Goal: Transaction & Acquisition: Purchase product/service

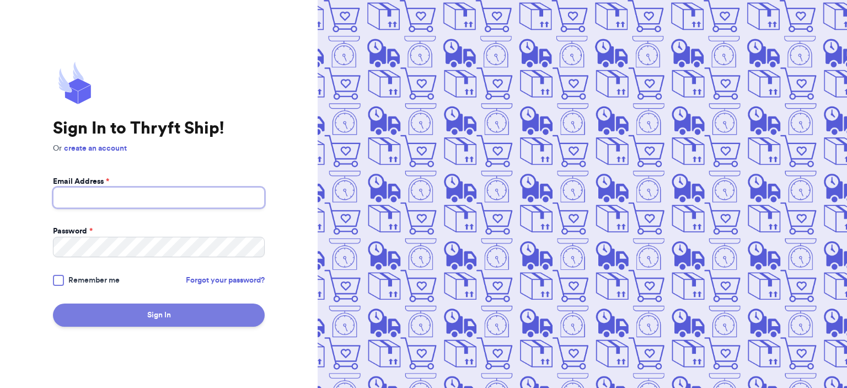
type input "[EMAIL_ADDRESS][DOMAIN_NAME]"
click at [194, 308] on button "Sign In" at bounding box center [159, 314] width 212 height 23
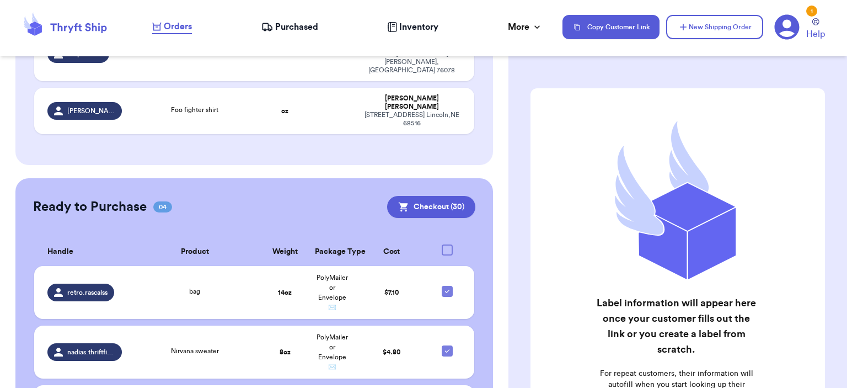
scroll to position [496, 0]
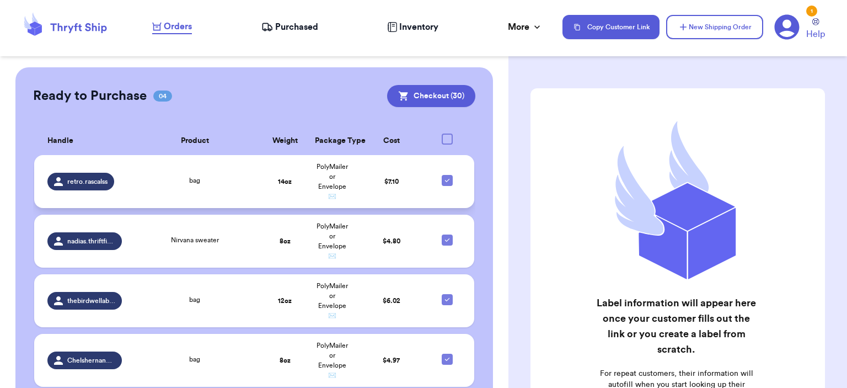
click at [443, 176] on icon at bounding box center [447, 180] width 9 height 9
click at [447, 174] on input "checkbox" at bounding box center [447, 174] width 1 height 1
checkbox input "false"
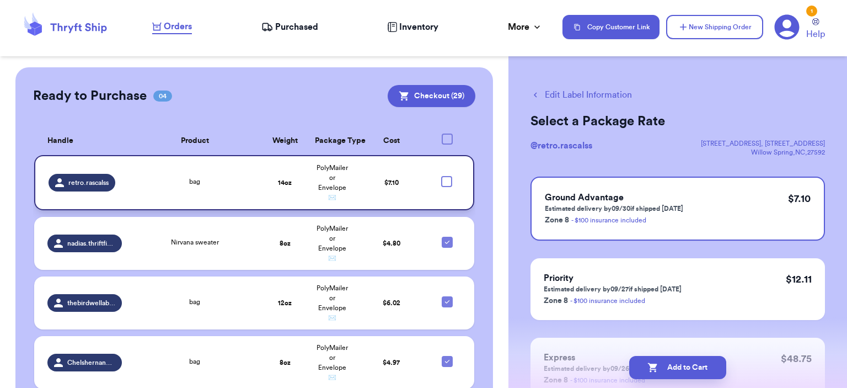
scroll to position [441, 0]
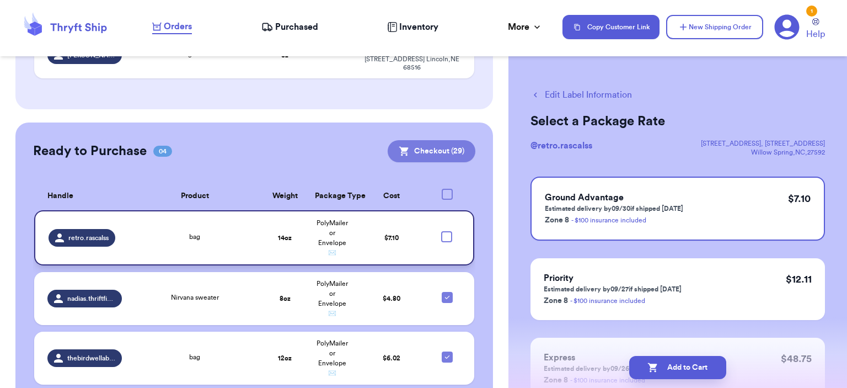
click at [442, 140] on button "Checkout ( 29 )" at bounding box center [432, 151] width 88 height 22
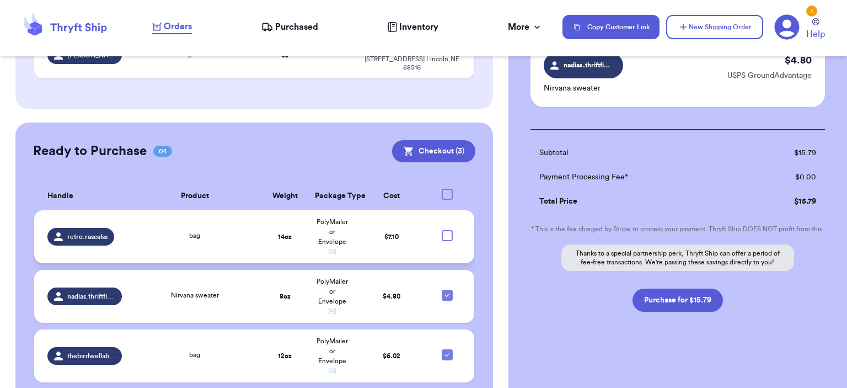
scroll to position [262, 0]
click at [695, 305] on button "Purchase for $15.79" at bounding box center [678, 298] width 90 height 23
checkbox input "false"
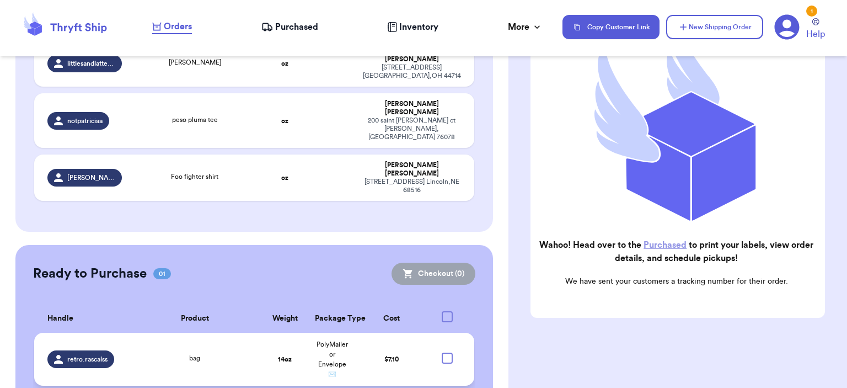
scroll to position [0, 0]
